Goal: Task Accomplishment & Management: Complete application form

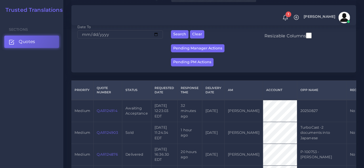
scroll to position [102, 0]
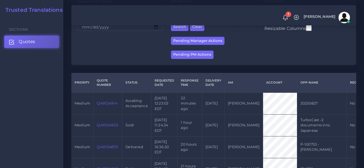
click at [111, 102] on link "QAR124914" at bounding box center [107, 103] width 20 height 4
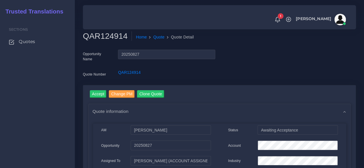
click at [101, 36] on h2 "QAR124914" at bounding box center [107, 36] width 49 height 10
copy h2 "QAR124914"
click at [97, 93] on input "Accept" at bounding box center [98, 94] width 17 height 8
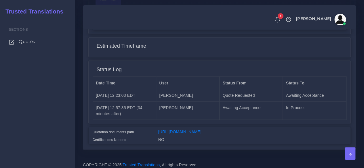
scroll to position [491, 0]
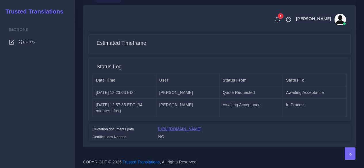
click at [202, 127] on link "[URL][DOMAIN_NAME]" at bounding box center [179, 129] width 43 height 5
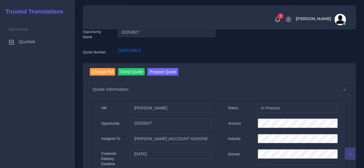
scroll to position [0, 0]
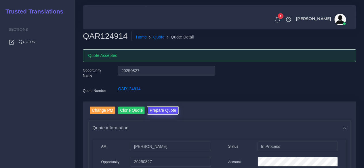
click at [166, 110] on button "Prepare Quote" at bounding box center [162, 111] width 31 height 8
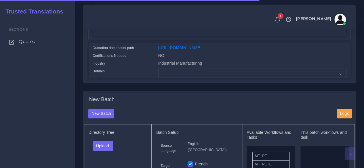
scroll to position [140, 0]
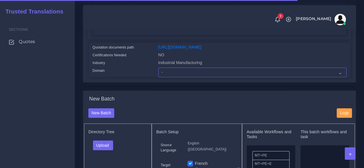
click at [179, 77] on select "- Advertising and Media Agriculture, Forestry and Fishing Architecture, Buildin…" at bounding box center [252, 73] width 188 height 10
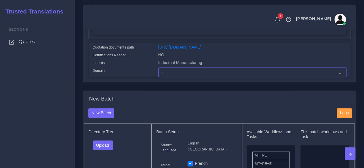
select select "Industrial Manufacturing"
click at [158, 77] on select "- Advertising and Media Agriculture, Forestry and Fishing Architecture, Buildin…" at bounding box center [252, 73] width 188 height 10
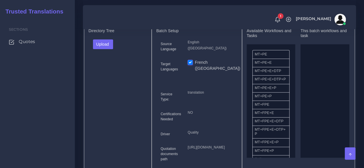
scroll to position [242, 0]
click at [104, 52] on div "Upload Folder Files un/check all" at bounding box center [118, 46] width 59 height 14
click at [98, 48] on button "Upload" at bounding box center [103, 44] width 20 height 10
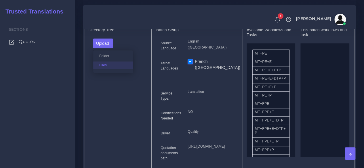
click at [105, 69] on label "Files" at bounding box center [113, 65] width 40 height 7
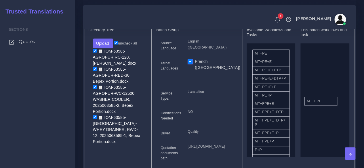
drag, startPoint x: 266, startPoint y: 117, endPoint x: 319, endPoint y: 111, distance: 52.5
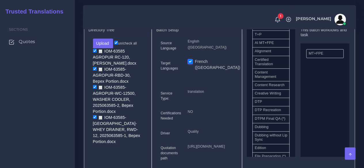
scroll to position [179, 0]
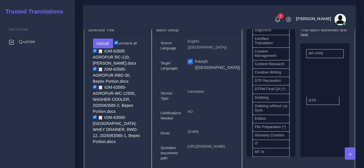
drag, startPoint x: 266, startPoint y: 96, endPoint x: 320, endPoint y: 109, distance: 56.0
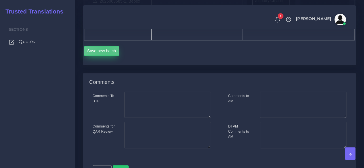
click at [105, 56] on button "Save new batch" at bounding box center [101, 51] width 35 height 10
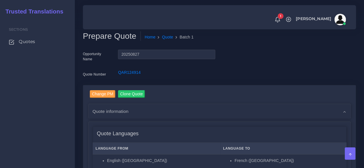
click at [82, 124] on div "Change PM Clone Quote AM NO" at bounding box center [220, 157] width 282 height 145
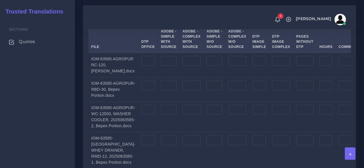
scroll to position [634, 0]
click at [139, 77] on td at bounding box center [148, 65] width 20 height 25
click at [141, 66] on input "number" at bounding box center [148, 61] width 14 height 10
type input "25"
click at [141, 90] on input "number" at bounding box center [148, 85] width 14 height 10
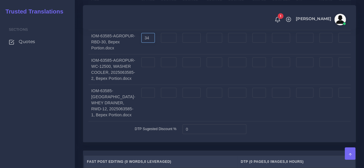
scroll to position [685, 0]
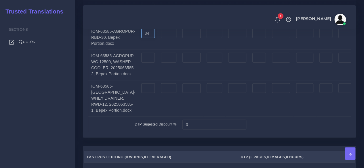
type input "34"
click at [141, 63] on input "number" at bounding box center [148, 58] width 14 height 10
type input "39"
click at [141, 93] on input "number" at bounding box center [148, 89] width 14 height 10
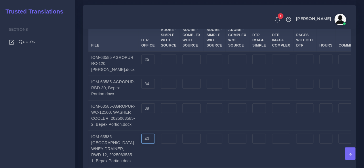
scroll to position [635, 0]
type input "40"
click at [253, 76] on td at bounding box center [259, 63] width 20 height 25
click at [253, 64] on input "number" at bounding box center [260, 59] width 14 height 10
type input "4"
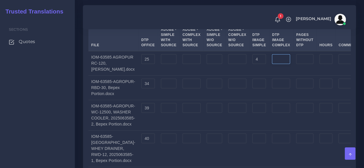
click at [272, 64] on input "number" at bounding box center [281, 59] width 18 height 10
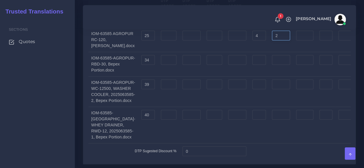
scroll to position [659, 0]
type input "2"
click at [272, 65] on input "number" at bounding box center [281, 60] width 18 height 10
type input "3"
click at [272, 89] on input "number" at bounding box center [281, 84] width 18 height 10
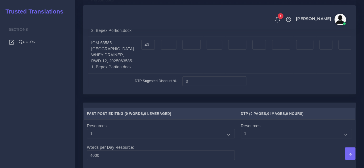
scroll to position [729, 0]
type input "3"
click at [272, 50] on input "number" at bounding box center [281, 45] width 18 height 10
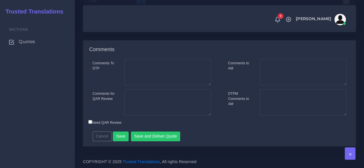
scroll to position [1044, 0]
type input "3"
click at [121, 133] on button "Save" at bounding box center [121, 137] width 16 height 10
click at [164, 103] on textarea "Comments for QAR Review" at bounding box center [167, 103] width 87 height 26
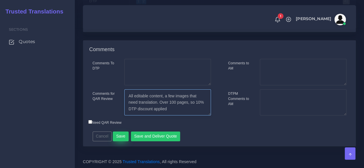
type textarea "All editable content, a few images that need translation. Over 100 pages, so 10…"
click at [120, 138] on button "Save" at bounding box center [121, 137] width 16 height 10
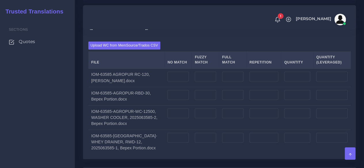
scroll to position [479, 0]
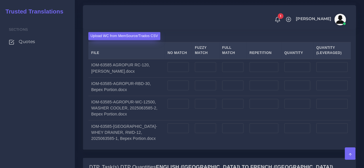
click at [122, 40] on label "Upload WC from MemSource/Trados CSV" at bounding box center [124, 36] width 72 height 8
click at [0, 0] on input "Upload WC from MemSource/Trados CSV" at bounding box center [0, 0] width 0 height 0
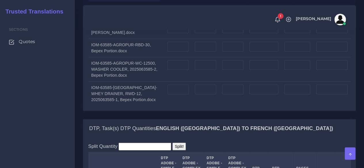
scroll to position [518, 0]
click at [168, 51] on input "number" at bounding box center [178, 46] width 21 height 10
paste input "4269"
type input "4269"
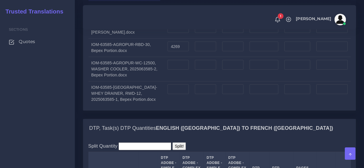
type input "4269"
click at [266, 51] on input "number" at bounding box center [264, 46] width 29 height 10
paste input "3282"
type input "3282"
type input "7551"
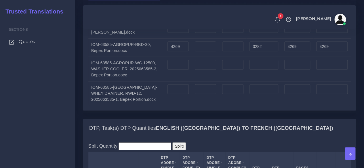
type input "5089"
click at [257, 70] on input "number" at bounding box center [264, 65] width 29 height 10
paste input "6226"
type input "6226"
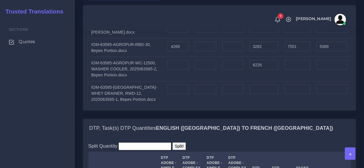
type input "1556"
click at [168, 70] on input "number" at bounding box center [178, 65] width 21 height 10
type input "6226"
type input "12452"
type input "7782"
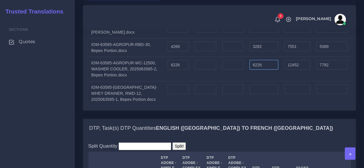
click at [272, 70] on input "6226" at bounding box center [264, 65] width 29 height 10
type input "6"
paste input "691"
type input "691"
type input "6917"
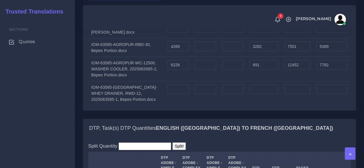
type input "6398"
click at [172, 94] on input "number" at bounding box center [178, 89] width 21 height 10
paste input "3050"
type input "3050"
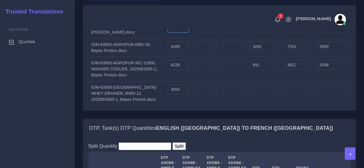
type input "3050"
click at [172, 33] on input "number" at bounding box center [178, 28] width 21 height 10
paste input "3050"
type input "3050"
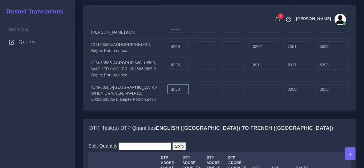
type input "3050"
click at [173, 94] on input "3050" at bounding box center [178, 89] width 21 height 10
type input "3"
type input "0"
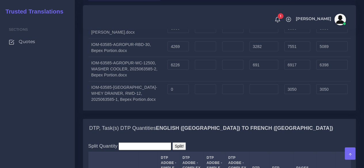
type input "0"
click at [234, 33] on input "number" at bounding box center [232, 28] width 21 height 10
type input "0"
click at [267, 33] on input "number" at bounding box center [264, 28] width 29 height 10
paste input "2853"
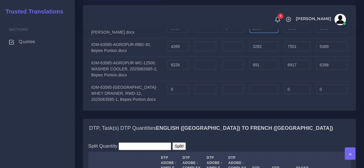
type input "2853"
type input "5903"
type input "3763"
click at [261, 94] on input "number" at bounding box center [264, 89] width 29 height 10
paste input "2903"
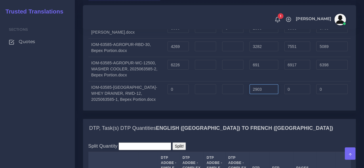
type input "2903"
type input "725"
click at [172, 94] on input "0" at bounding box center [178, 89] width 21 height 10
paste input "5388"
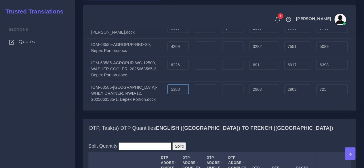
type input "5388"
type input "8291"
type input "6113"
click at [196, 106] on td at bounding box center [205, 93] width 27 height 24
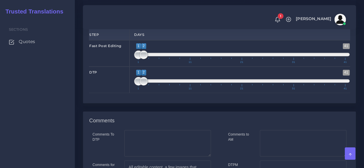
scroll to position [903, 0]
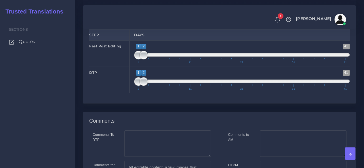
select select "2"
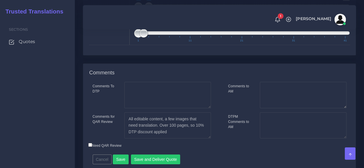
scroll to position [978, 0]
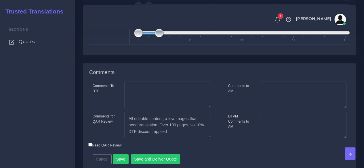
drag, startPoint x: 142, startPoint y: 119, endPoint x: 157, endPoint y: 115, distance: 15.3
click at [157, 42] on span "1 41 1 5 1 — 5 1 11 21 31 41" at bounding box center [242, 32] width 216 height 20
type input "3;5"
drag, startPoint x: 139, startPoint y: 117, endPoint x: 150, endPoint y: 117, distance: 10.9
click at [150, 37] on span at bounding box center [149, 33] width 9 height 9
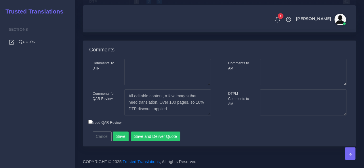
scroll to position [1076, 0]
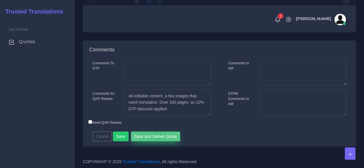
click at [153, 142] on button "Save and Deliver Quote" at bounding box center [156, 137] width 50 height 10
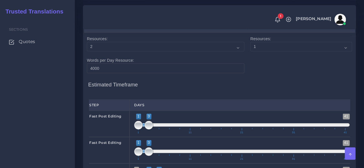
scroll to position [832, 0]
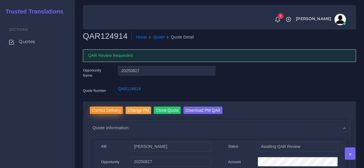
click at [109, 108] on input "Correct Delivery" at bounding box center [106, 111] width 33 height 8
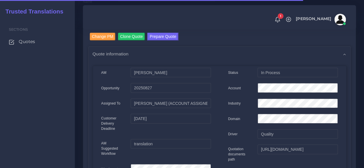
scroll to position [57, 0]
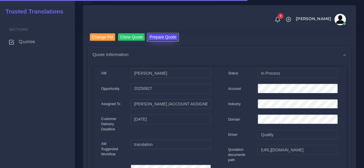
click at [171, 41] on button "Prepare Quote" at bounding box center [162, 37] width 31 height 8
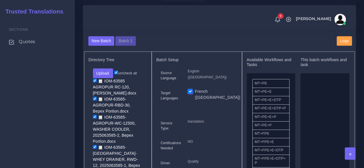
scroll to position [211, 0]
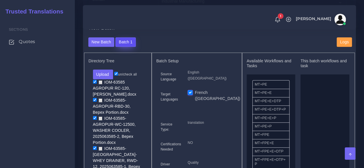
click at [122, 47] on button "Batch 1" at bounding box center [125, 42] width 20 height 10
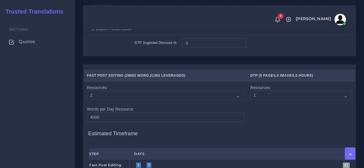
scroll to position [768, 0]
click at [183, 48] on input "0" at bounding box center [215, 43] width 64 height 10
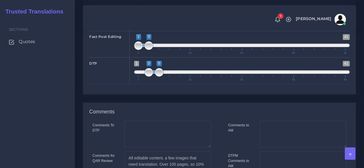
scroll to position [1070, 0]
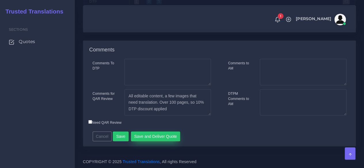
type input "10"
click at [139, 141] on button "Save and Deliver Quote" at bounding box center [156, 137] width 50 height 10
